Goal: Task Accomplishment & Management: Manage account settings

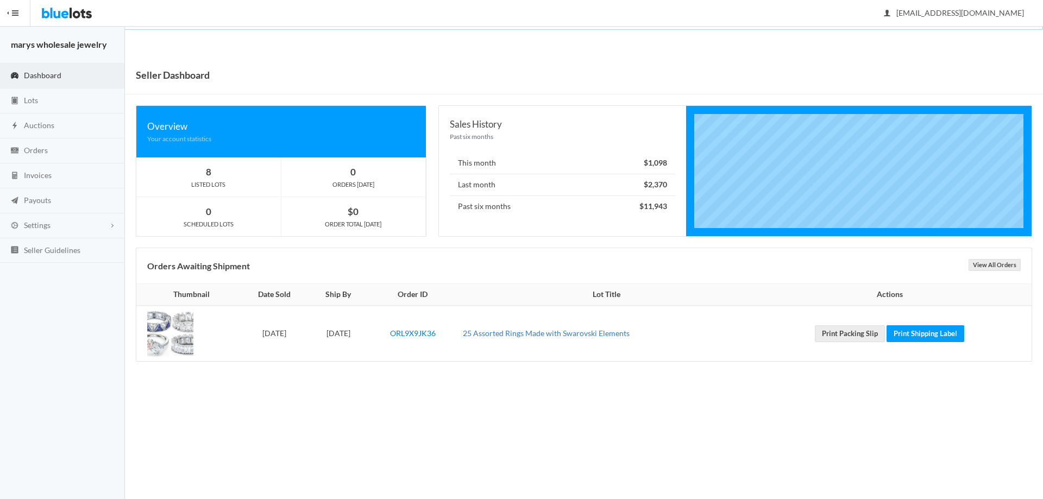
click at [579, 333] on link "25 Assorted Rings Made with Swarovski Elements" at bounding box center [546, 333] width 167 height 9
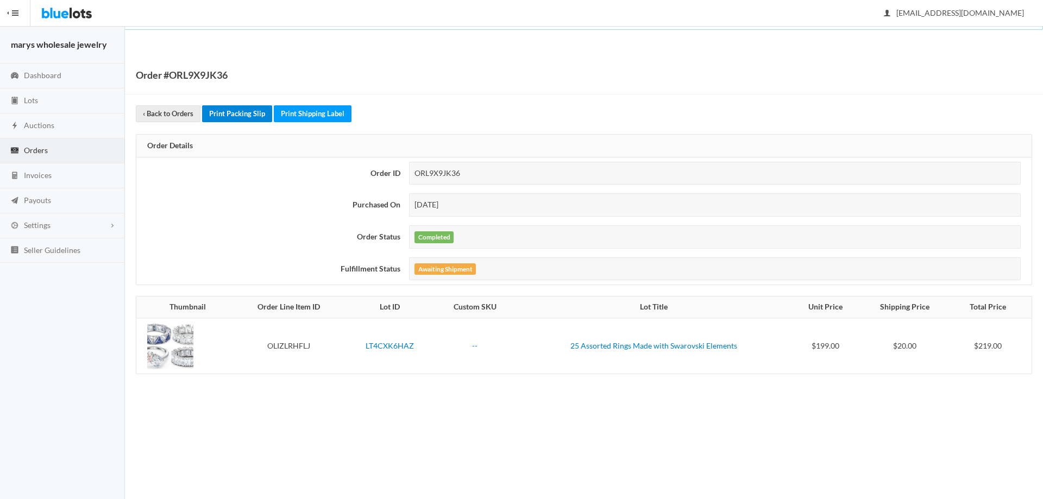
click at [238, 115] on link "Print Packing Slip" at bounding box center [237, 113] width 70 height 17
click at [314, 112] on link "Print Shipping Label" at bounding box center [313, 113] width 78 height 17
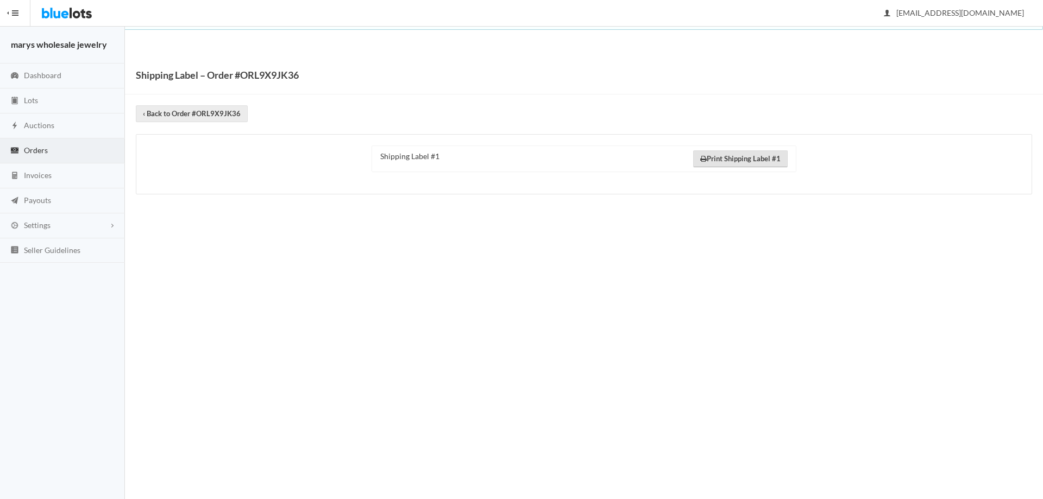
click at [738, 162] on link "Print Shipping Label #1" at bounding box center [740, 158] width 95 height 17
